Goal: Find specific fact: Find specific fact

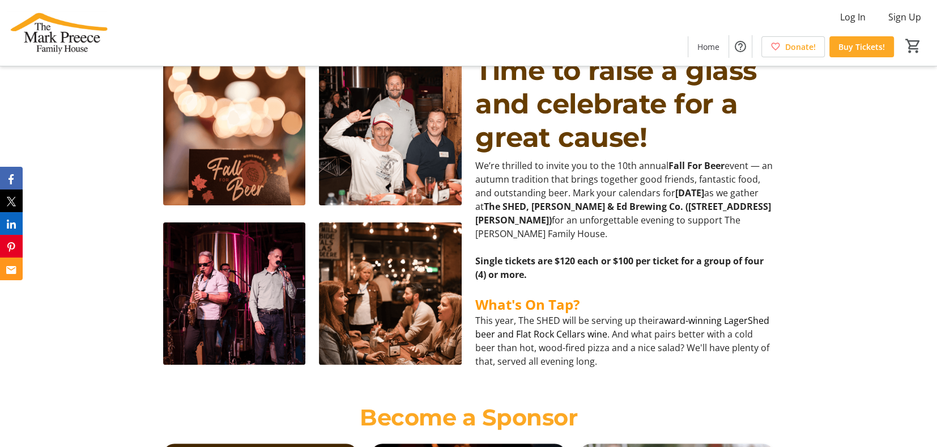
scroll to position [283, 0]
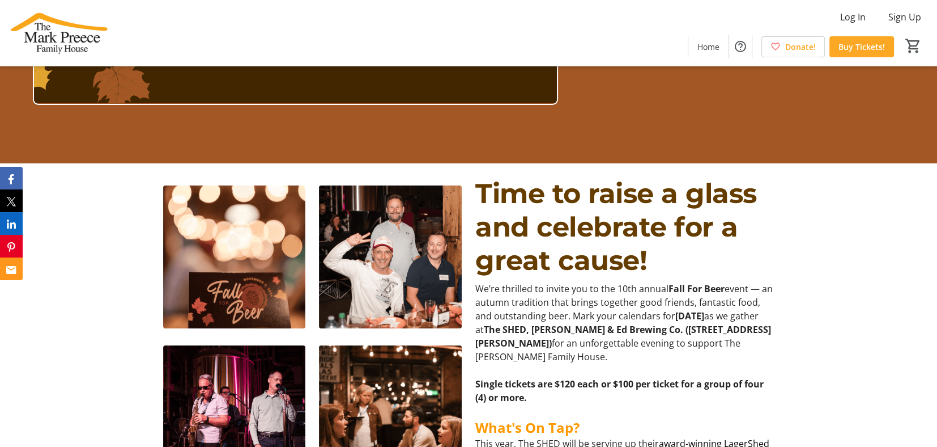
drag, startPoint x: 540, startPoint y: 344, endPoint x: 598, endPoint y: 331, distance: 59.3
click at [580, 330] on strong "The SHED, [PERSON_NAME] & Ed Brewing Co. ([STREET_ADDRESS][PERSON_NAME])" at bounding box center [623, 336] width 296 height 26
click at [655, 333] on strong "The SHED, [PERSON_NAME] & Ed Brewing Co. ([STREET_ADDRESS][PERSON_NAME])" at bounding box center [623, 336] width 296 height 26
click at [545, 345] on strong "The SHED, [PERSON_NAME] & Ed Brewing Co. ([STREET_ADDRESS][PERSON_NAME])" at bounding box center [623, 336] width 296 height 26
drag, startPoint x: 541, startPoint y: 340, endPoint x: 739, endPoint y: 334, distance: 198.5
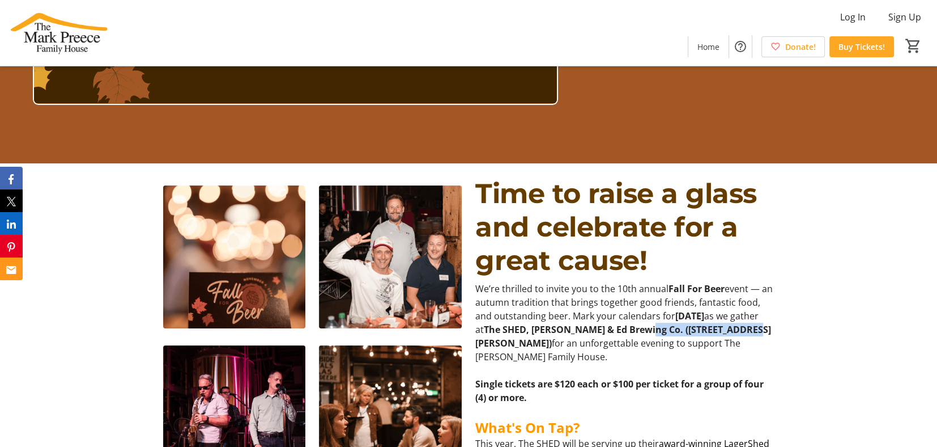
click at [739, 334] on strong "The SHED, [PERSON_NAME] & Ed Brewing Co. ([STREET_ADDRESS][PERSON_NAME])" at bounding box center [623, 336] width 296 height 26
copy strong "65 Hatt Street, Dundas"
click at [720, 230] on span "Time to raise a glass and celebrate for a great cause!" at bounding box center [616, 227] width 282 height 100
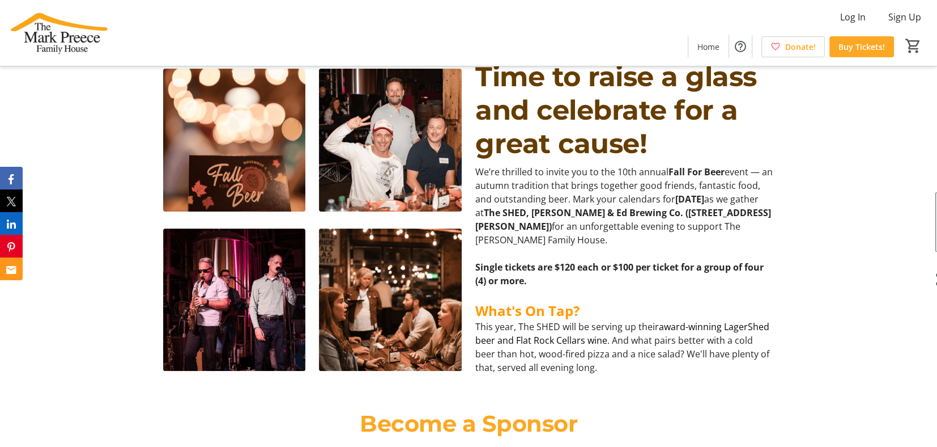
scroll to position [340, 0]
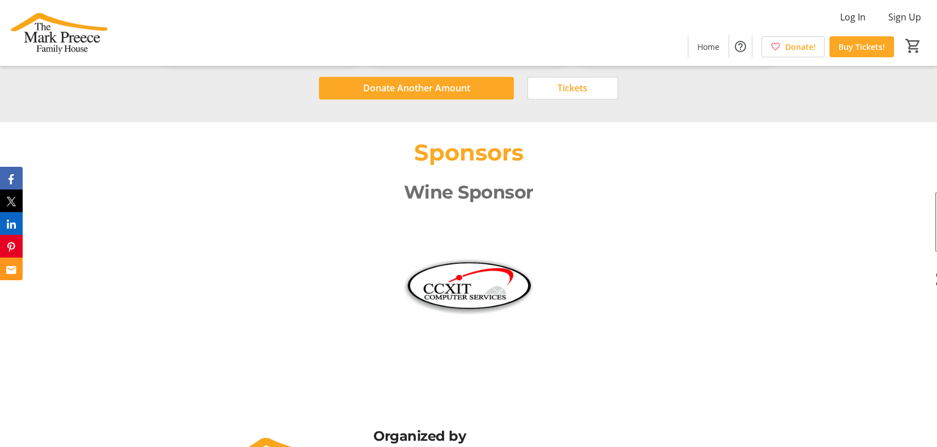
scroll to position [1880, 0]
